Goal: Task Accomplishment & Management: Manage account settings

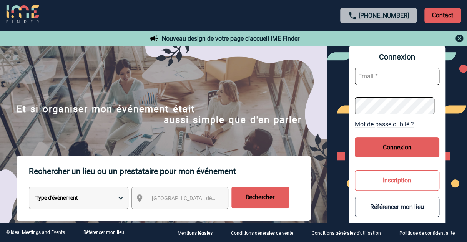
click at [392, 73] on input "text" at bounding box center [397, 76] width 85 height 17
paste input "Audrey.Rosichini@lenotre.fr"
type input "Audrey.Rosichini@lenotre.fr"
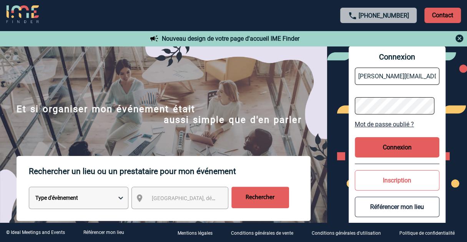
click at [412, 149] on button "Connexion" at bounding box center [397, 147] width 85 height 20
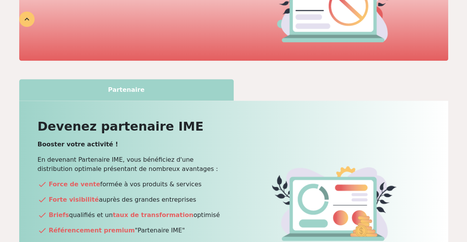
scroll to position [145, 0]
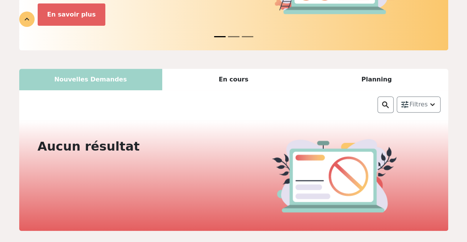
click at [243, 69] on div "En cours" at bounding box center [233, 80] width 143 height 22
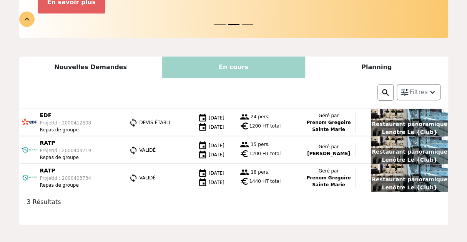
scroll to position [170, 0]
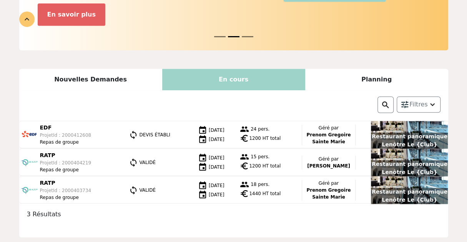
click at [373, 69] on div "Planning" at bounding box center [376, 80] width 143 height 22
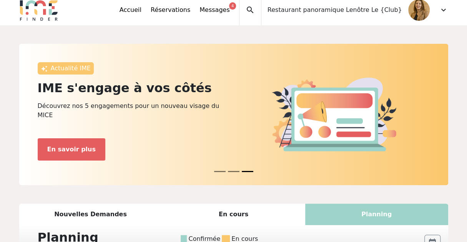
scroll to position [0, 0]
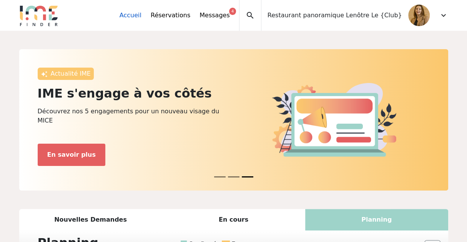
click at [141, 14] on link "Accueil" at bounding box center [131, 15] width 22 height 9
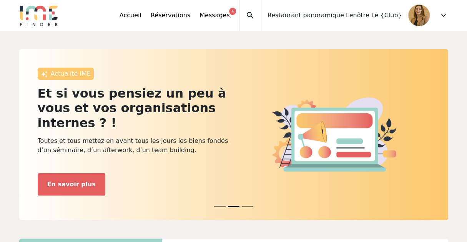
click at [201, 21] on div "Accueil Réservations Messages 4 Accès autres comptes Mes données personnelles D…" at bounding box center [180, 15] width 120 height 31
click at [190, 14] on link "Réservations" at bounding box center [171, 15] width 40 height 9
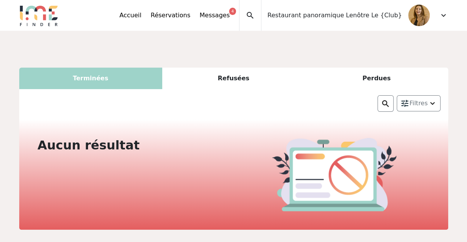
click at [221, 78] on div "Refusées" at bounding box center [233, 79] width 143 height 22
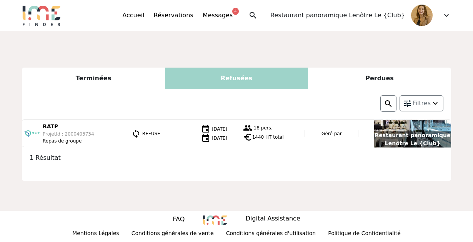
click at [413, 78] on div "Perdues" at bounding box center [379, 79] width 143 height 22
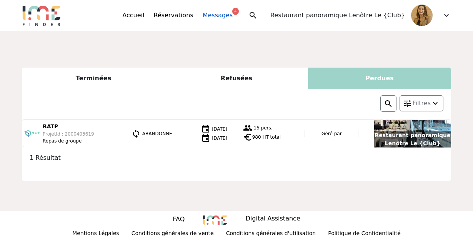
click at [232, 17] on link "Messages 4" at bounding box center [218, 15] width 30 height 9
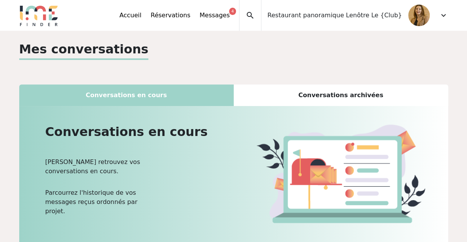
click at [311, 19] on span "Restaurant panoramique Lenôtre Le {Club}" at bounding box center [334, 15] width 134 height 9
click at [255, 17] on span "search" at bounding box center [250, 15] width 9 height 9
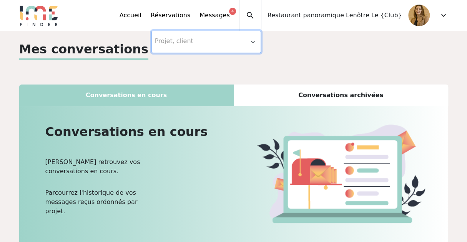
click at [416, 13] on img at bounding box center [419, 16] width 22 height 22
click at [413, 13] on img at bounding box center [419, 16] width 22 height 22
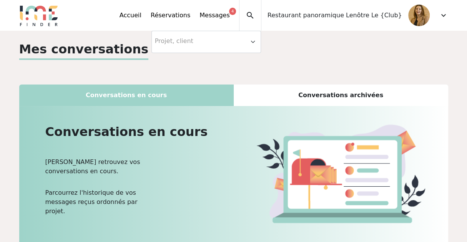
click at [440, 15] on span "expand_more" at bounding box center [443, 15] width 9 height 9
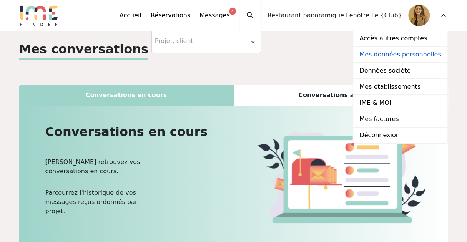
click at [408, 53] on link "Mes données personnelles" at bounding box center [400, 55] width 94 height 16
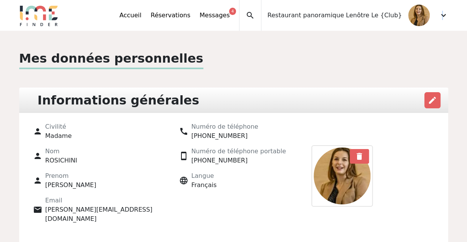
click at [442, 15] on span "expand_more" at bounding box center [443, 15] width 9 height 9
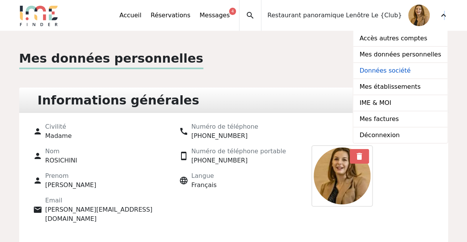
drag, startPoint x: 442, startPoint y: 15, endPoint x: 392, endPoint y: 71, distance: 75.4
click at [392, 71] on link "Données société" at bounding box center [400, 71] width 94 height 16
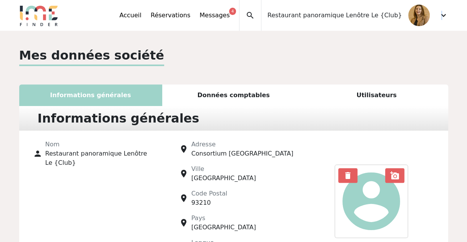
click at [442, 14] on span "expand_more" at bounding box center [443, 15] width 9 height 9
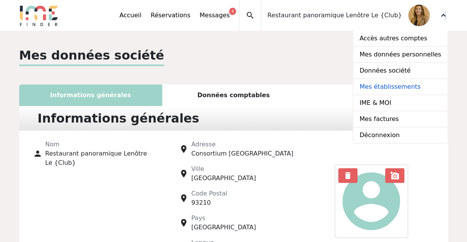
click at [383, 87] on link "Mes établissements" at bounding box center [400, 87] width 94 height 16
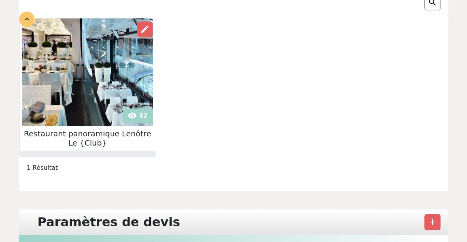
scroll to position [115, 0]
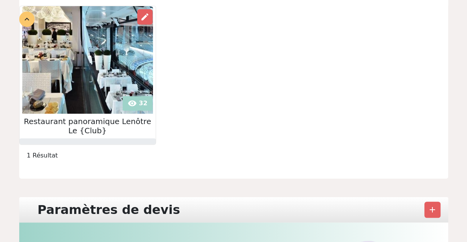
click at [45, 123] on h2 "Restaurant panoramique Lenôtre Le {Club}" at bounding box center [88, 126] width 136 height 18
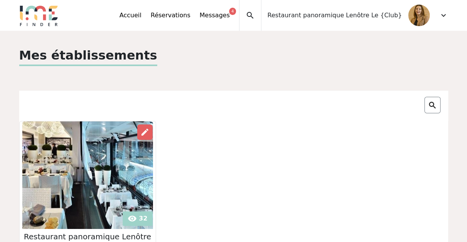
scroll to position [0, 0]
click at [118, 65] on p "Mes établissements" at bounding box center [88, 56] width 138 height 20
click at [443, 17] on span "expand_more" at bounding box center [443, 15] width 9 height 9
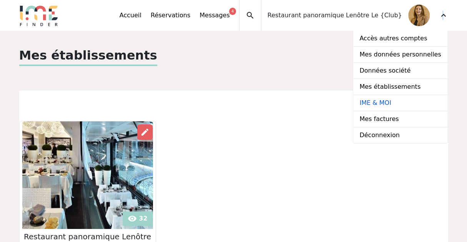
click at [383, 103] on link "IME & MOI" at bounding box center [400, 103] width 94 height 16
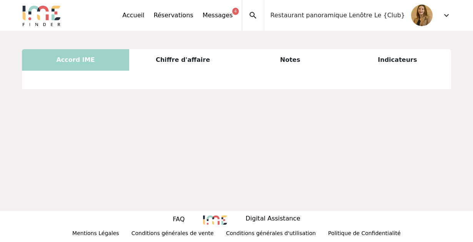
click at [181, 61] on div "Chiffre d'affaire" at bounding box center [182, 60] width 107 height 22
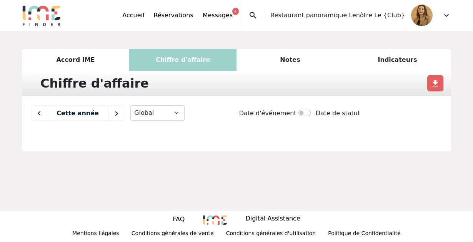
click at [66, 60] on div "Accord IME" at bounding box center [75, 60] width 107 height 22
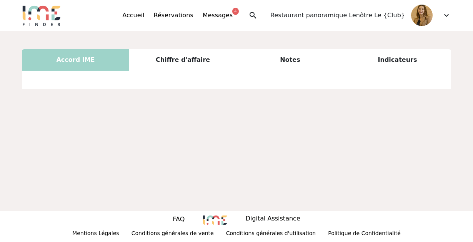
click at [148, 146] on div "Accord IME Chiffre d'affaire Notes Indicateurs Chiffre d'affaire file_download …" at bounding box center [236, 121] width 473 height 180
click at [196, 64] on div "Chiffre d'affaire" at bounding box center [182, 60] width 107 height 22
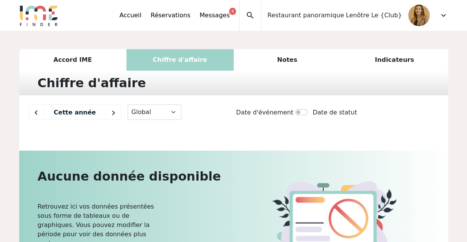
click at [276, 55] on div "Notes" at bounding box center [287, 60] width 107 height 22
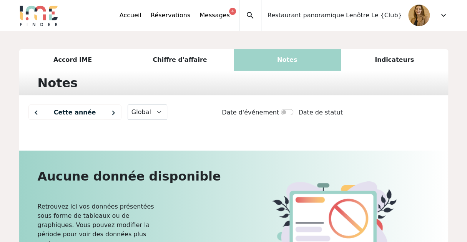
click at [396, 58] on div "Indicateurs" at bounding box center [394, 60] width 107 height 22
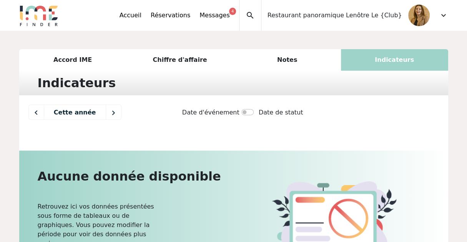
click at [441, 15] on span "expand_more" at bounding box center [443, 15] width 9 height 9
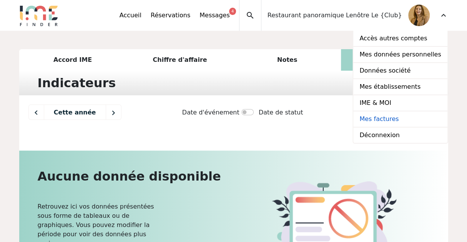
click at [377, 117] on link "Mes factures" at bounding box center [400, 119] width 94 height 16
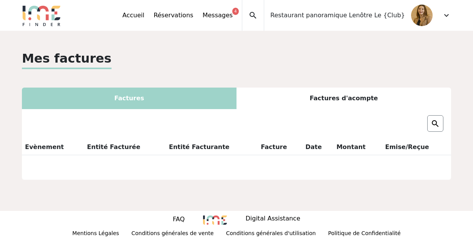
drag, startPoint x: 200, startPoint y: 50, endPoint x: 151, endPoint y: 60, distance: 49.4
click at [151, 60] on div "Mes factures" at bounding box center [236, 59] width 429 height 20
click at [345, 93] on div "Factures d'acompte" at bounding box center [343, 99] width 214 height 22
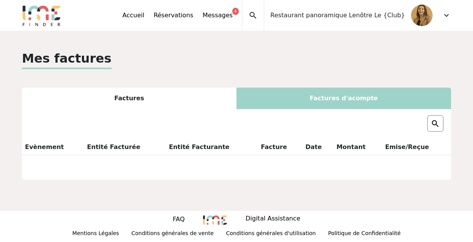
click at [173, 94] on div "Factures" at bounding box center [129, 99] width 214 height 22
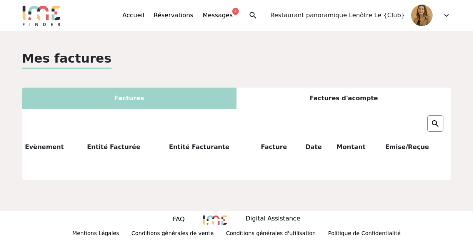
click at [444, 13] on span "expand_more" at bounding box center [446, 15] width 9 height 9
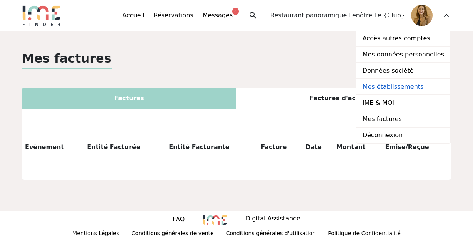
click at [391, 88] on link "Mes établissements" at bounding box center [403, 87] width 94 height 16
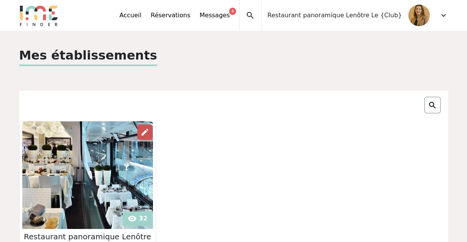
click at [148, 133] on span "edit" at bounding box center [144, 132] width 9 height 9
click at [425, 101] on div at bounding box center [432, 105] width 16 height 17
click at [430, 105] on img at bounding box center [432, 105] width 9 height 9
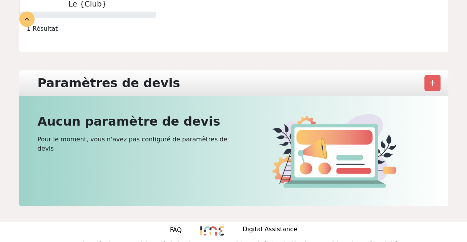
scroll to position [253, 0]
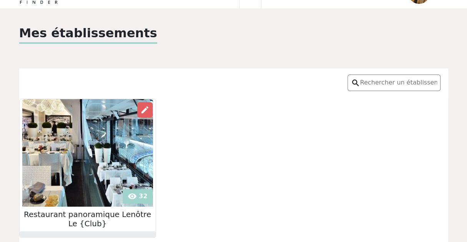
click at [227, 113] on div "visibility 32 edit Restaurant panoramique Lenôtre Le {Club}" at bounding box center [234, 168] width 438 height 139
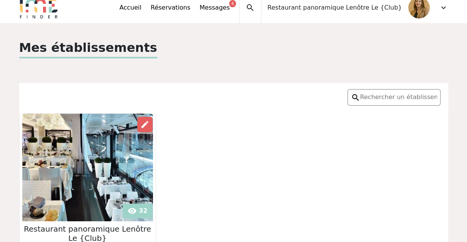
scroll to position [0, 0]
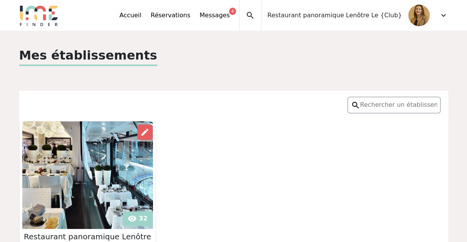
click at [334, 17] on span "Restaurant panoramique Lenôtre Le {Club}" at bounding box center [334, 15] width 134 height 9
click at [141, 17] on link "Accueil" at bounding box center [131, 15] width 22 height 9
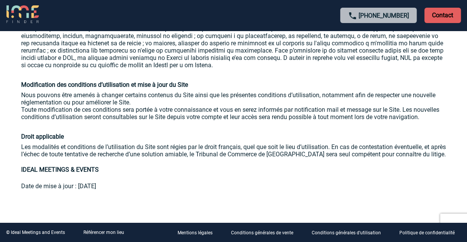
scroll to position [1374, 0]
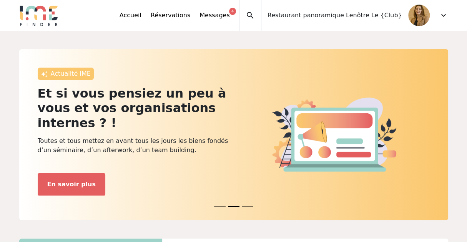
click at [445, 15] on span "expand_more" at bounding box center [443, 15] width 9 height 9
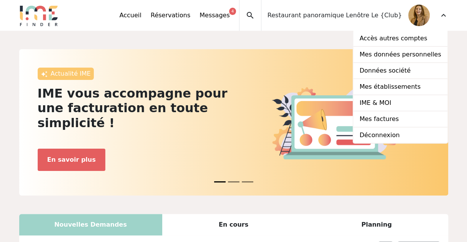
click at [394, 70] on link "Données société" at bounding box center [400, 71] width 94 height 16
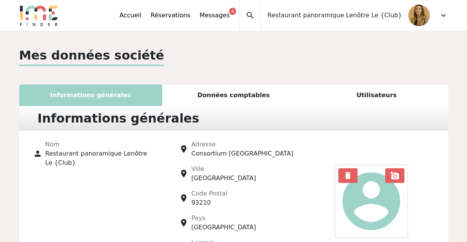
click at [440, 15] on span "expand_more" at bounding box center [443, 15] width 9 height 9
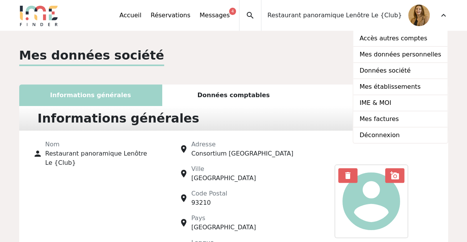
click at [291, 70] on div "Mes données société Informations générales Données comptables Utilisateurs Info…" at bounding box center [234, 163] width 438 height 235
click at [171, 18] on div "Accueil Réservations Messages 4 Accès autres comptes Mes données personnelles D…" at bounding box center [180, 15] width 120 height 31
click at [141, 17] on link "Accueil" at bounding box center [131, 15] width 22 height 9
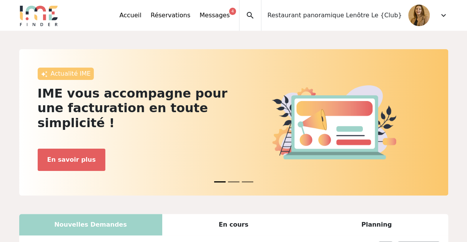
click at [440, 14] on span "expand_more" at bounding box center [443, 15] width 9 height 9
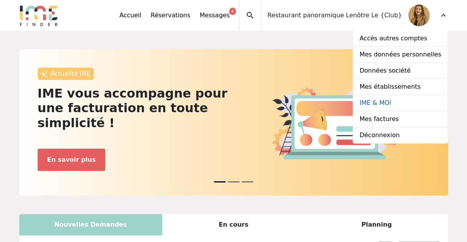
click at [392, 106] on link "IME & MOI" at bounding box center [400, 103] width 94 height 16
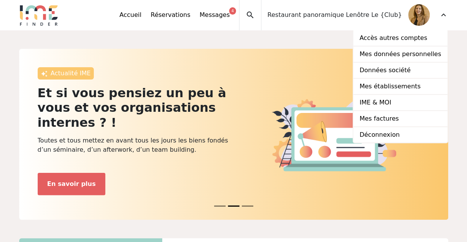
scroll to position [38, 0]
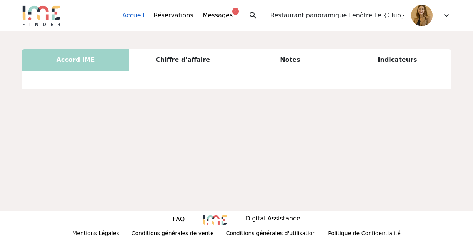
drag, startPoint x: 172, startPoint y: 21, endPoint x: 170, endPoint y: 13, distance: 8.3
click at [172, 20] on div "Accueil Réservations Messages 4 Accès autres comptes Mes données personnelles D…" at bounding box center [182, 15] width 120 height 31
click at [144, 13] on link "Accueil" at bounding box center [133, 15] width 22 height 9
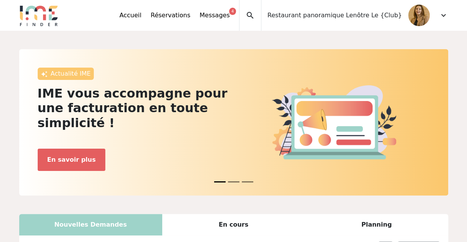
click at [441, 11] on span "expand_more" at bounding box center [443, 15] width 9 height 9
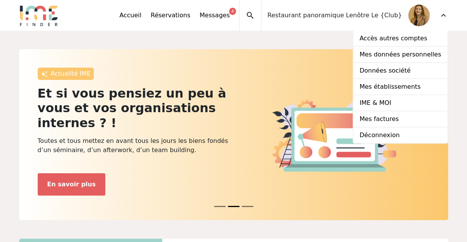
click at [443, 13] on span "expand_more" at bounding box center [443, 15] width 9 height 9
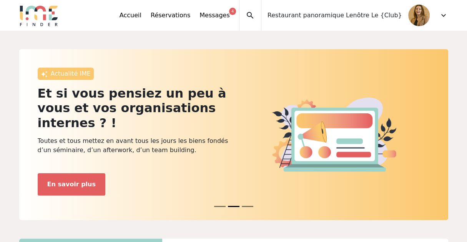
click at [439, 14] on span "expand_more" at bounding box center [443, 15] width 9 height 9
